Goal: Information Seeking & Learning: Learn about a topic

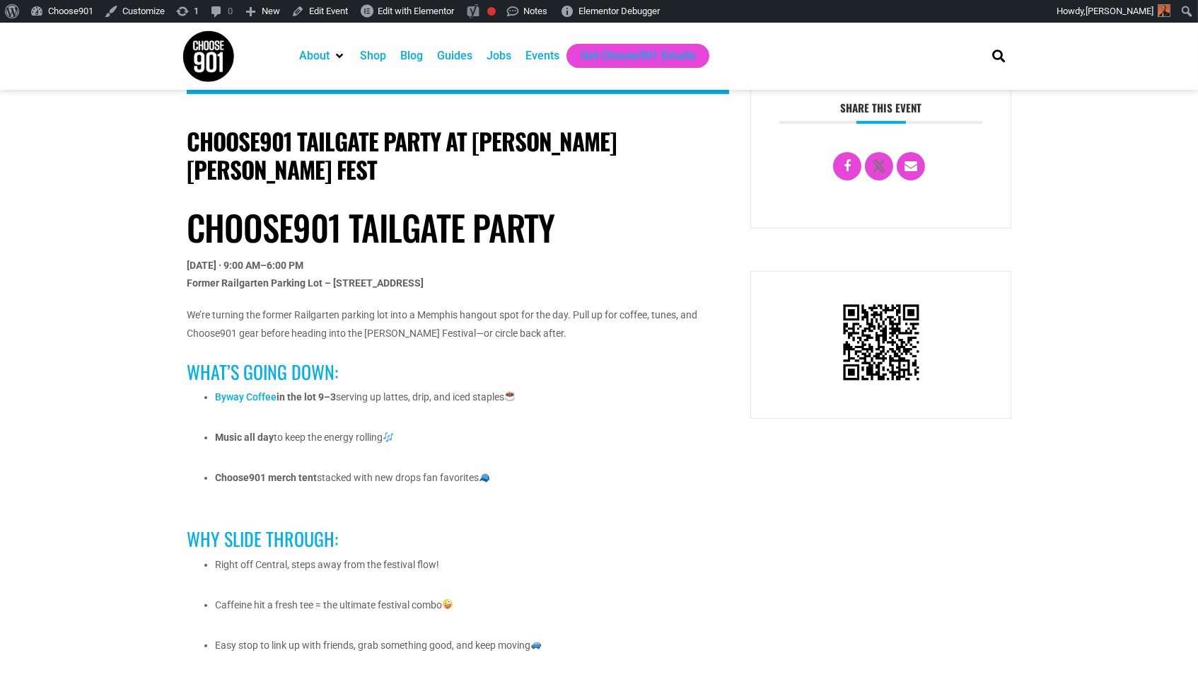
scroll to position [717, 0]
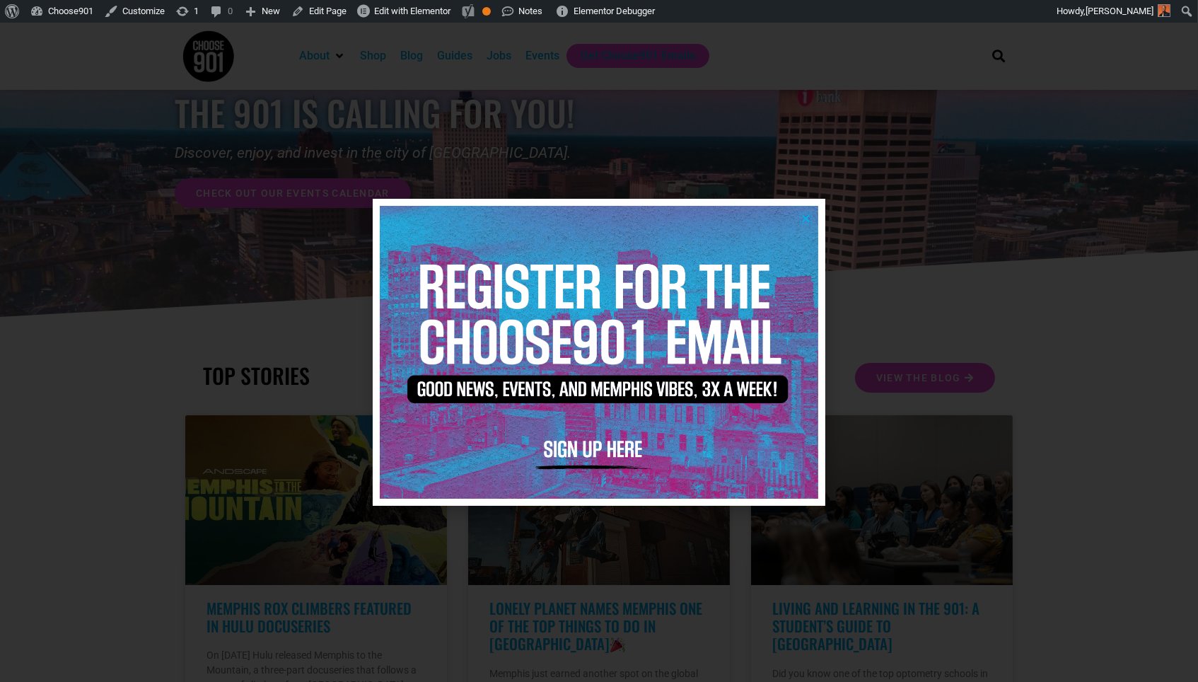
scroll to position [111, 0]
click at [801, 214] on icon "Close" at bounding box center [806, 218] width 11 height 11
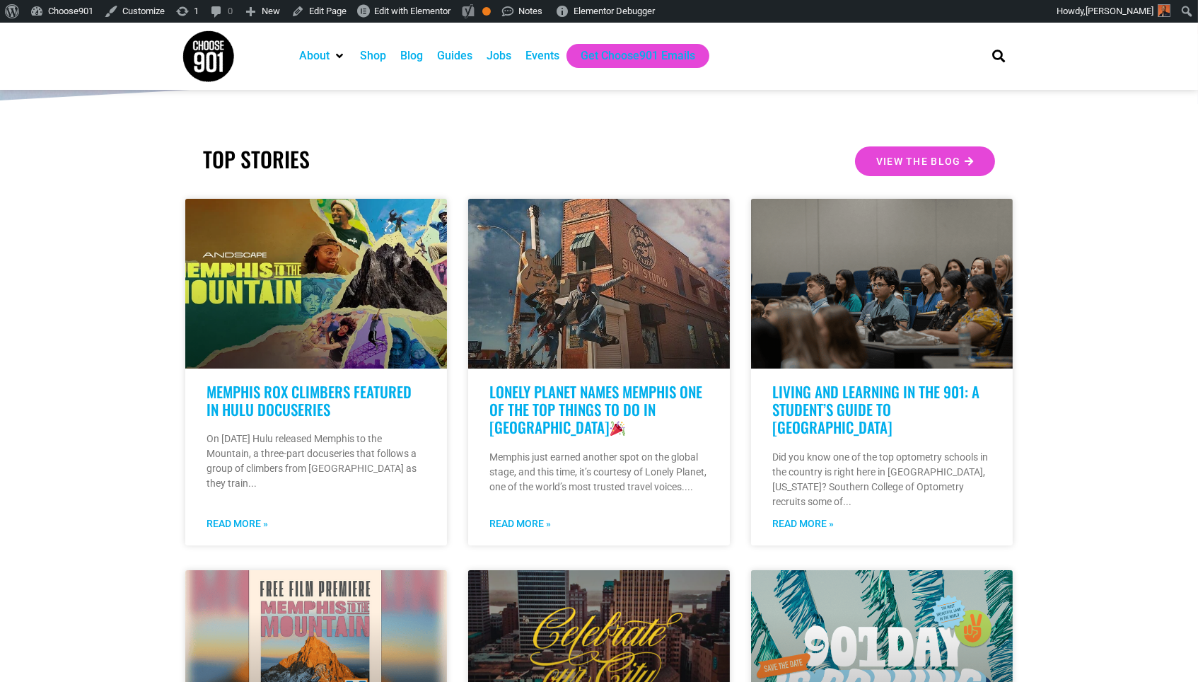
scroll to position [256, 0]
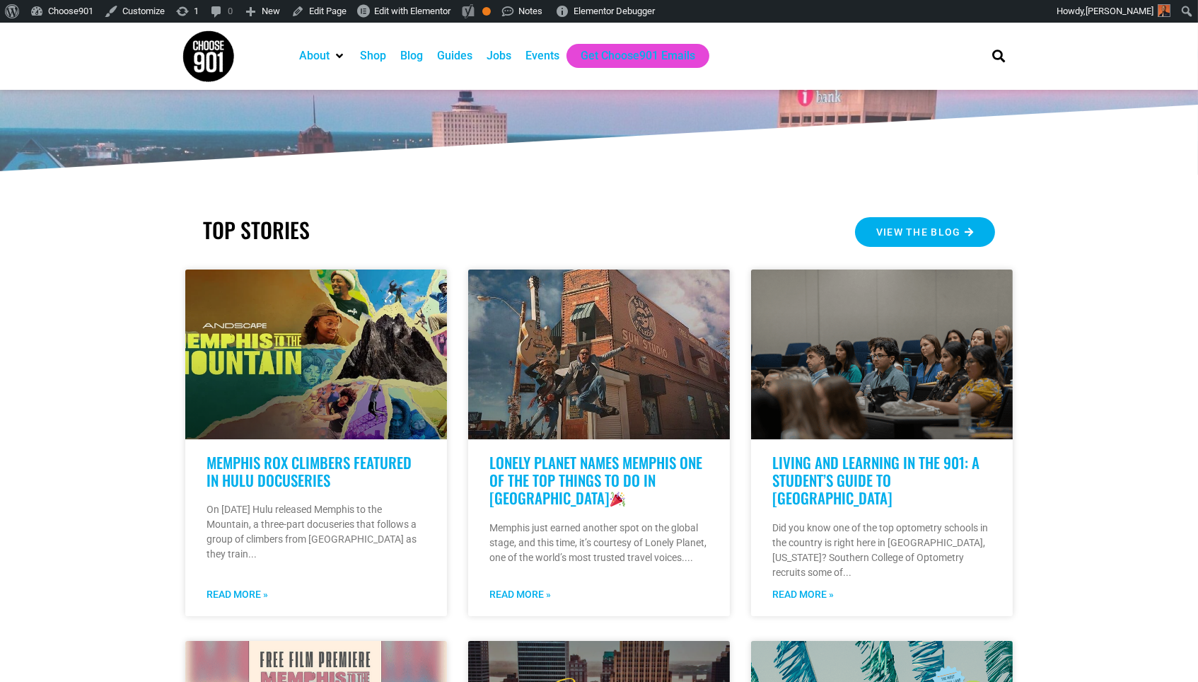
click at [932, 221] on link "View the Blog" at bounding box center [925, 232] width 140 height 30
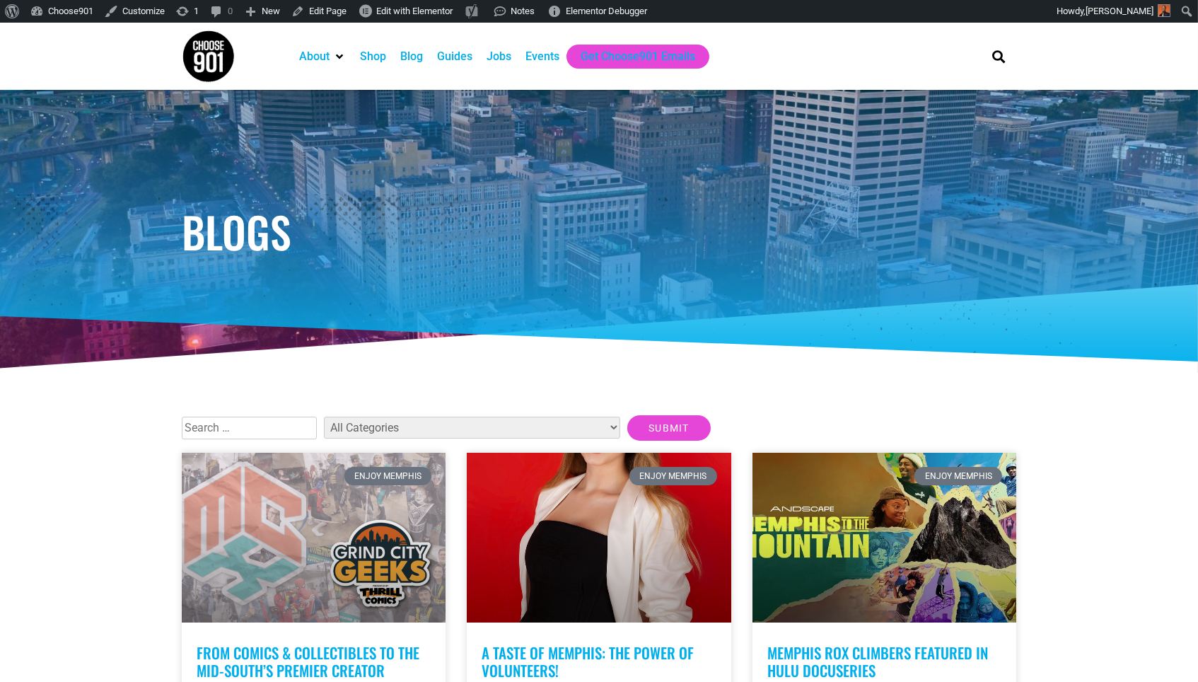
click at [203, 63] on img at bounding box center [208, 56] width 53 height 53
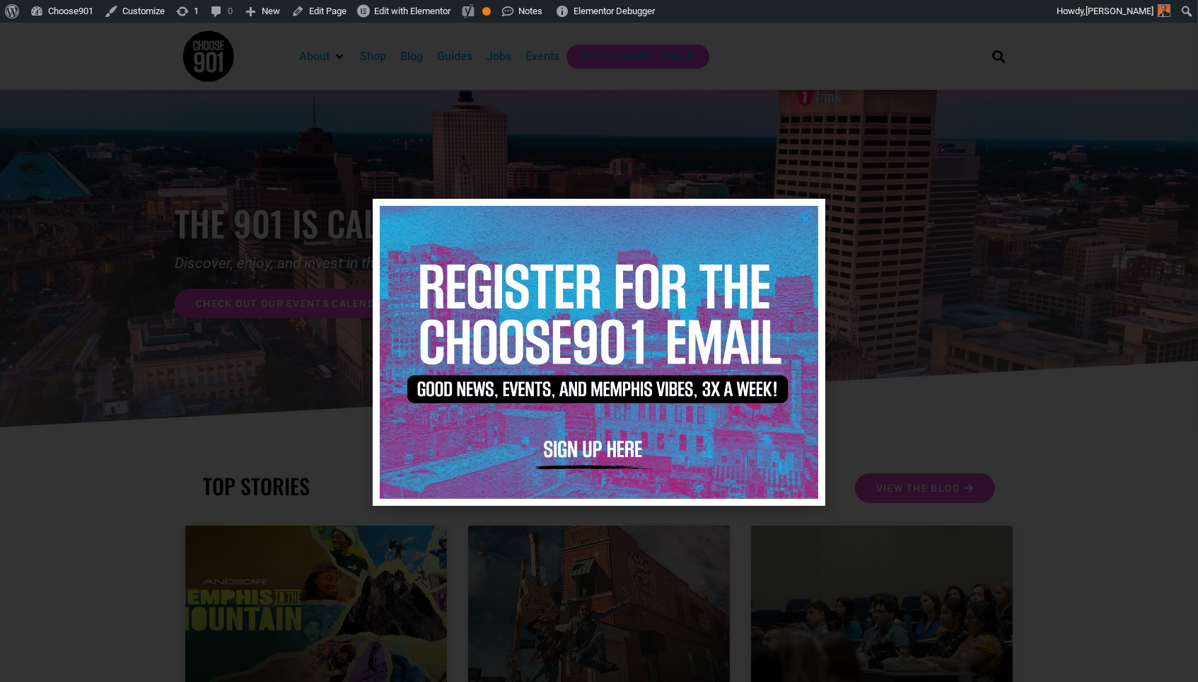
click at [809, 219] on icon "Close" at bounding box center [806, 218] width 11 height 11
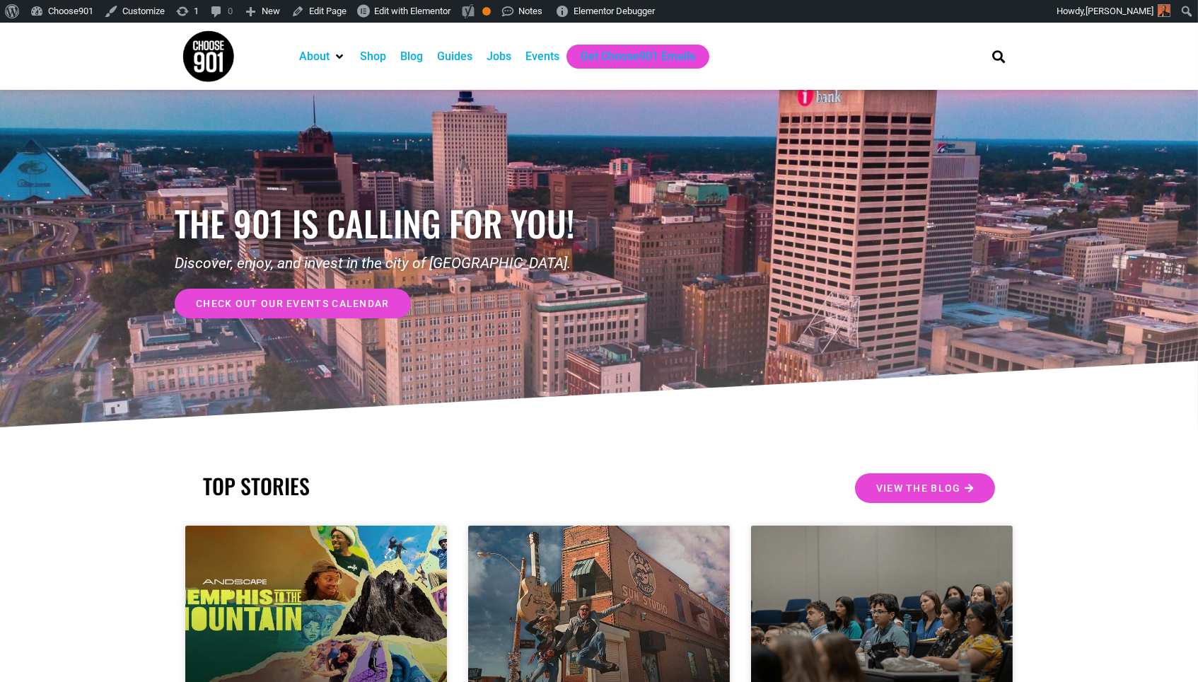
drag, startPoint x: 1074, startPoint y: 1, endPoint x: 753, endPoint y: 317, distance: 451.2
click at [753, 318] on div "the 901 is calling for you! Discover, enjoy, and invest in the city of Memphis.…" at bounding box center [599, 260] width 849 height 341
click at [53, 7] on link "Choose901" at bounding box center [62, 11] width 74 height 23
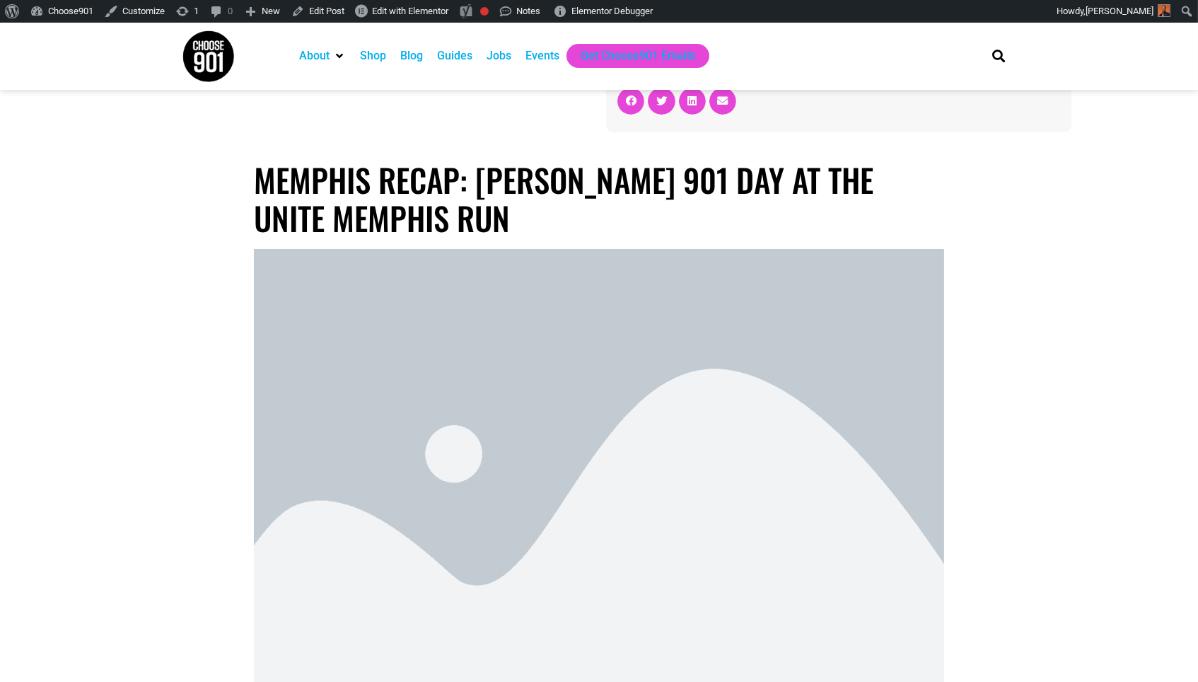
scroll to position [200, 0]
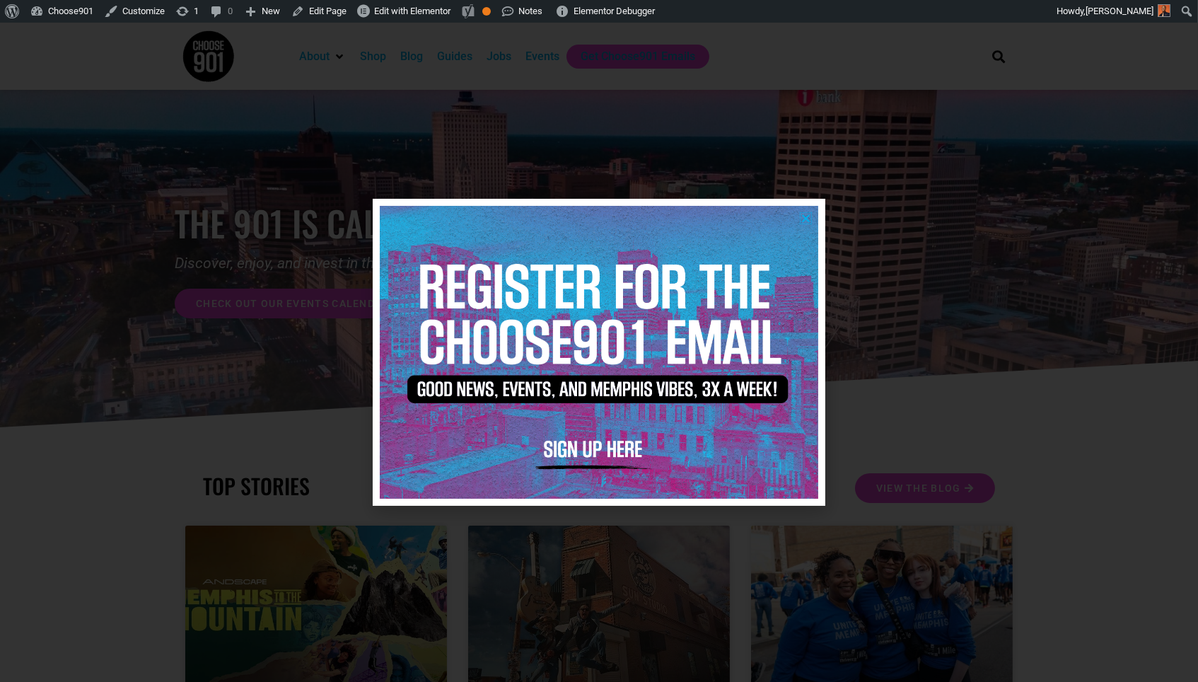
click at [802, 217] on icon "Close" at bounding box center [806, 218] width 11 height 11
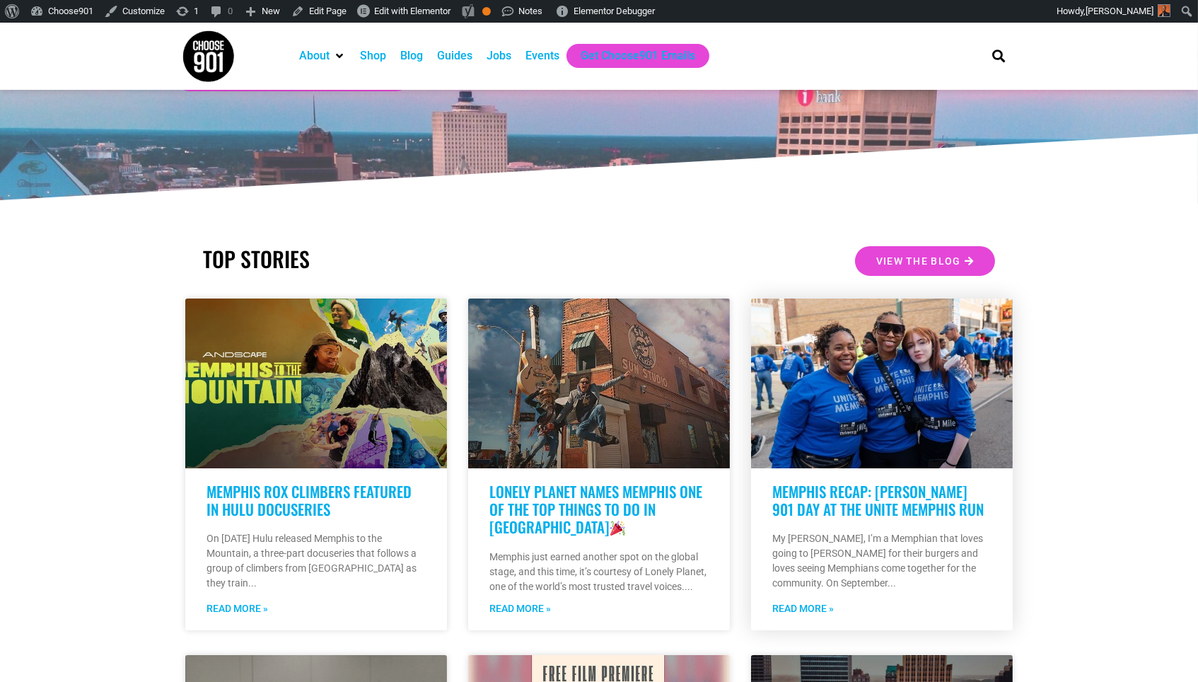
scroll to position [241, 0]
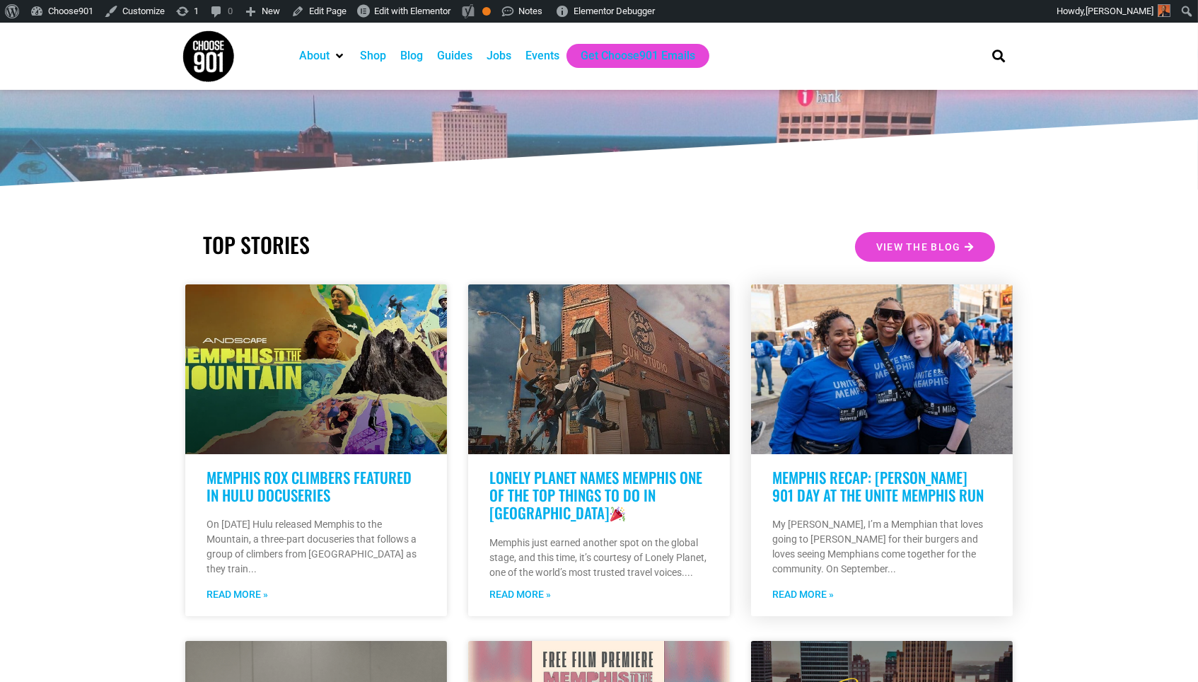
click at [898, 425] on link at bounding box center [882, 369] width 262 height 170
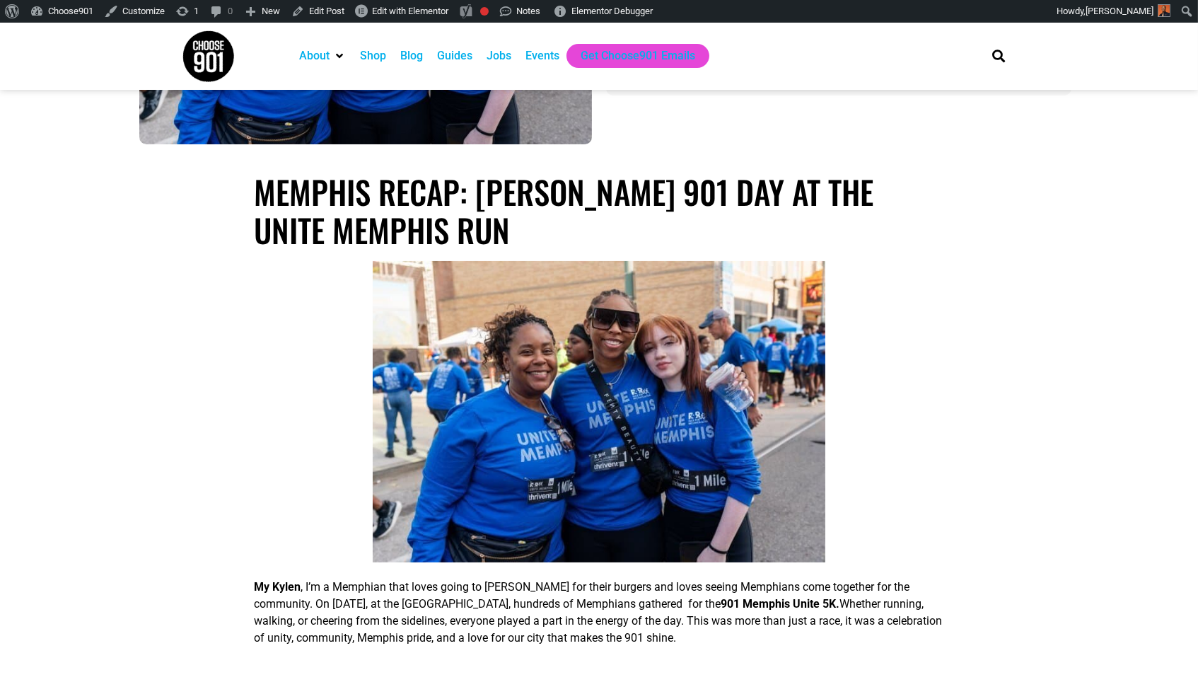
scroll to position [295, 0]
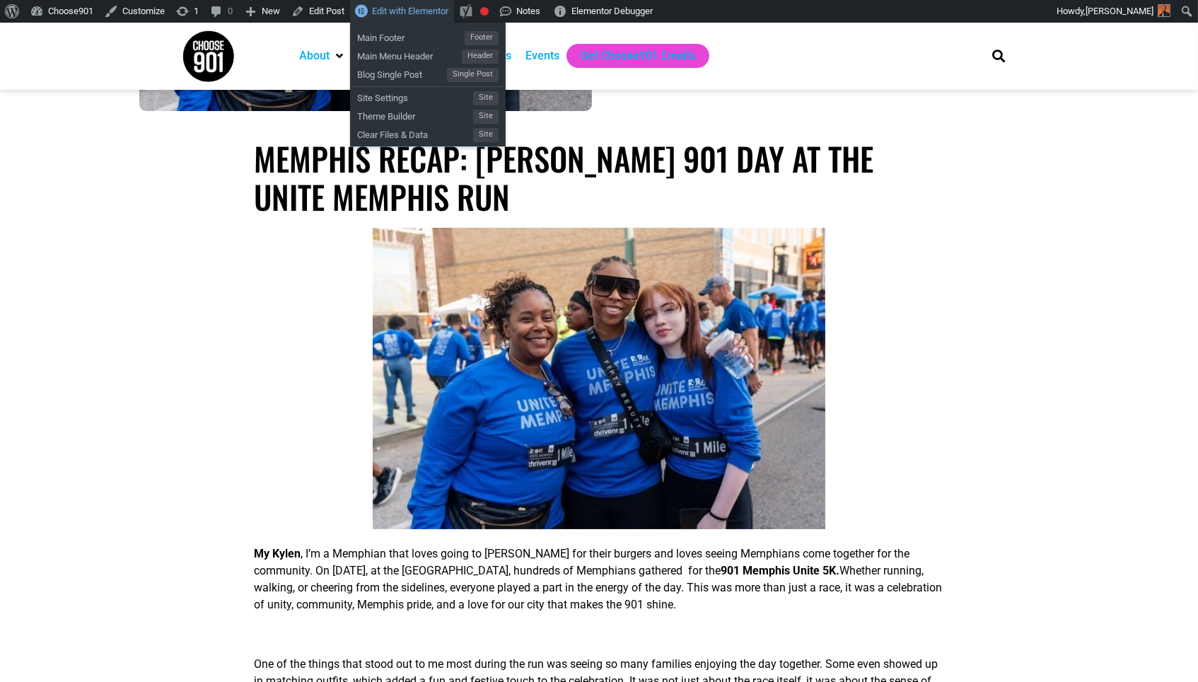
click at [424, 8] on span "Edit with Elementor" at bounding box center [410, 11] width 76 height 11
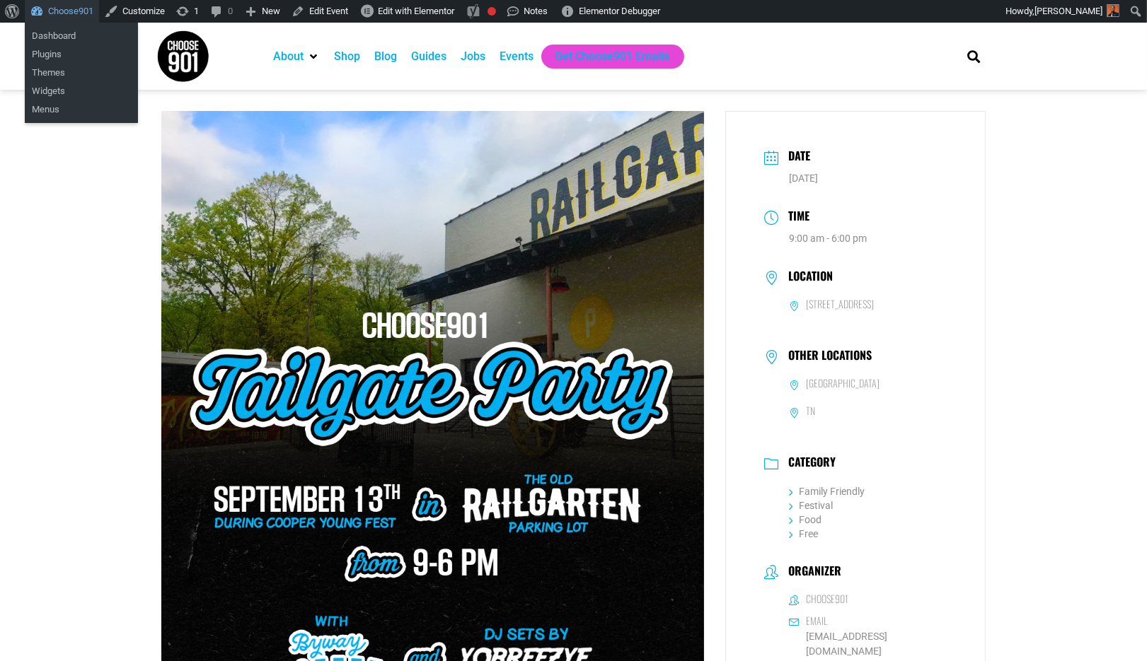
click at [40, 12] on link "Choose901" at bounding box center [62, 11] width 74 height 23
